Goal: Transaction & Acquisition: Subscribe to service/newsletter

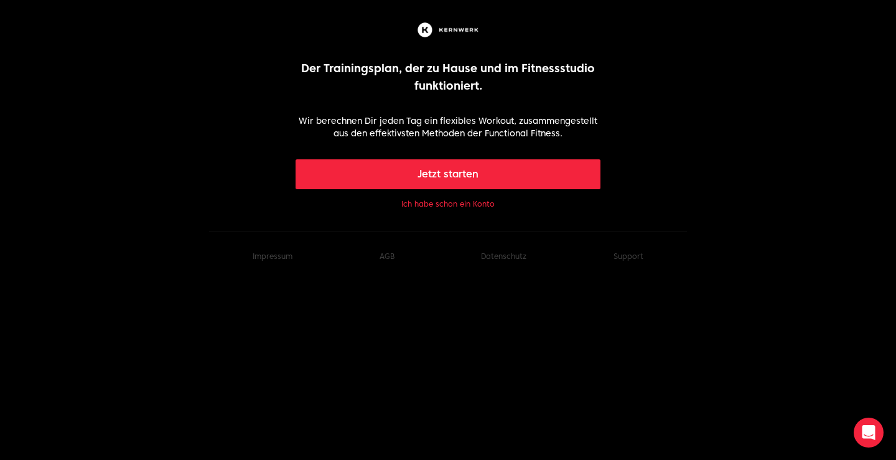
click at [485, 180] on button "Jetzt starten" at bounding box center [449, 174] width 306 height 30
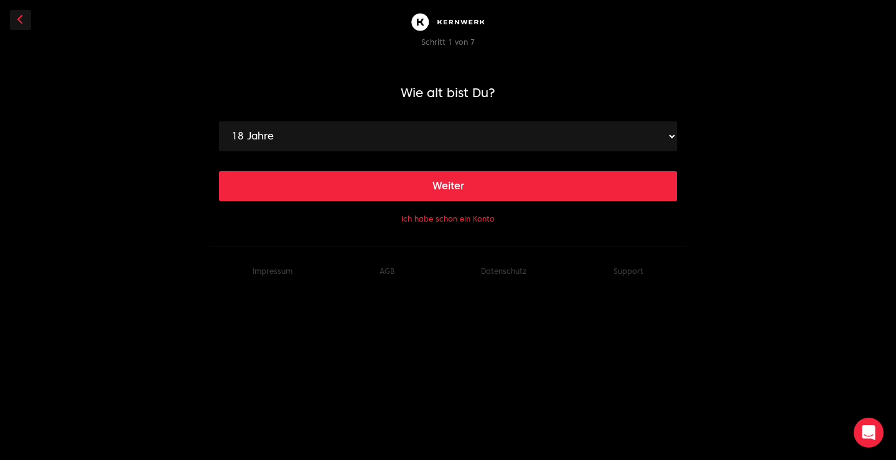
click at [492, 195] on button "Weiter" at bounding box center [448, 186] width 458 height 30
